Goal: Information Seeking & Learning: Learn about a topic

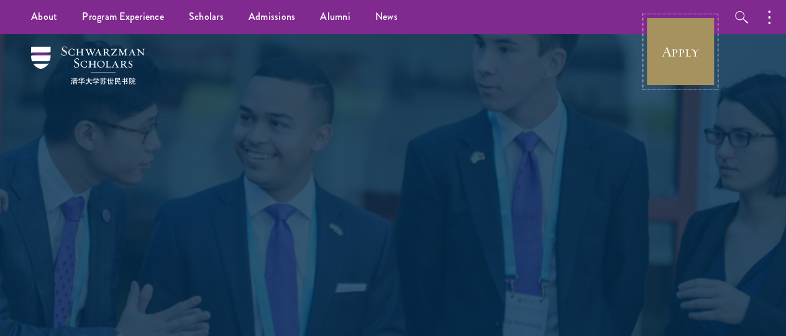
click at [691, 35] on link "Apply" at bounding box center [680, 52] width 70 height 70
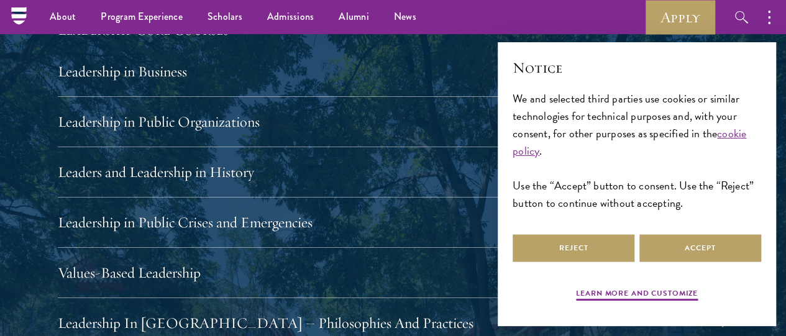
scroll to position [2111, 0]
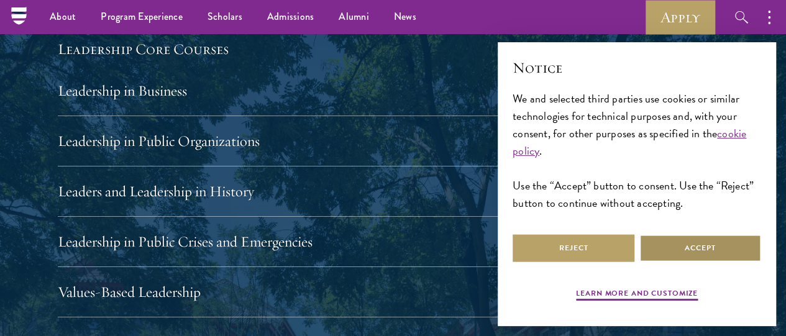
click at [674, 234] on button "Accept" at bounding box center [700, 248] width 122 height 28
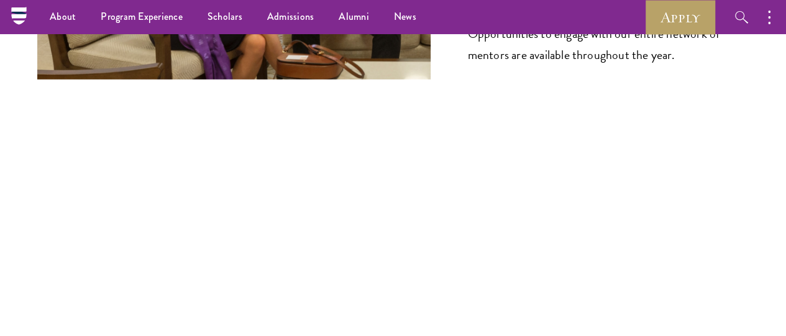
scroll to position [6309, 0]
